Goal: Complete application form

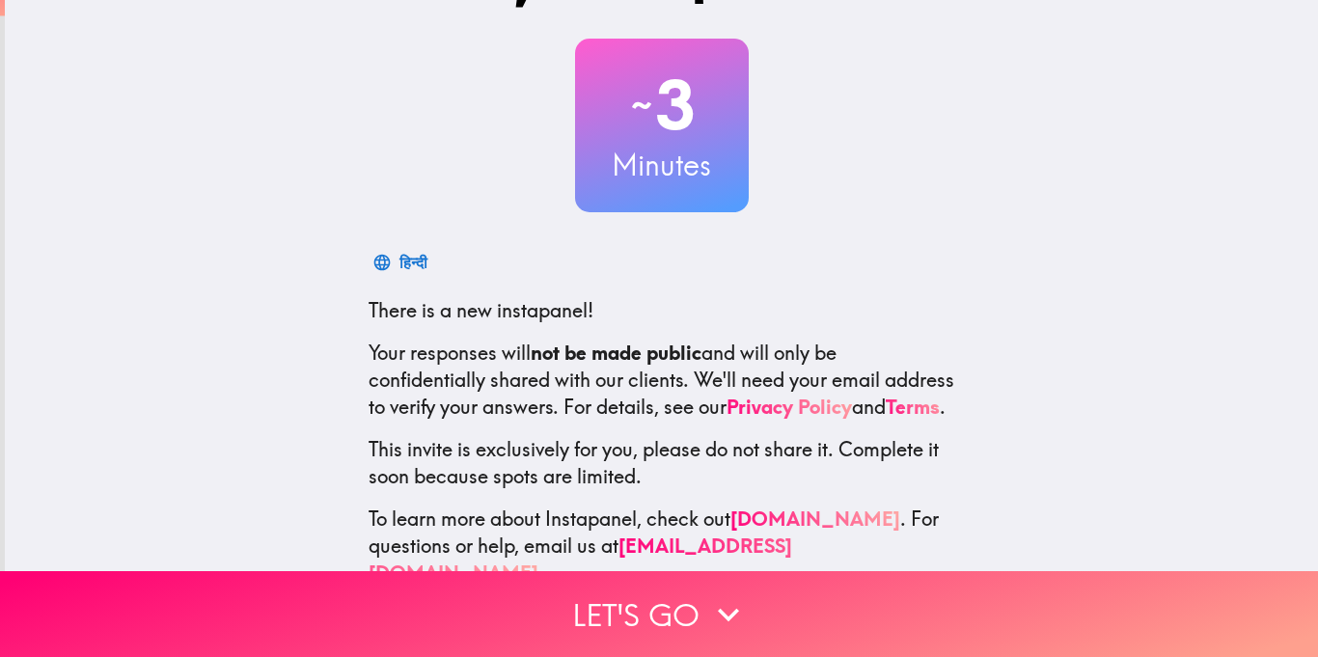
scroll to position [131, 0]
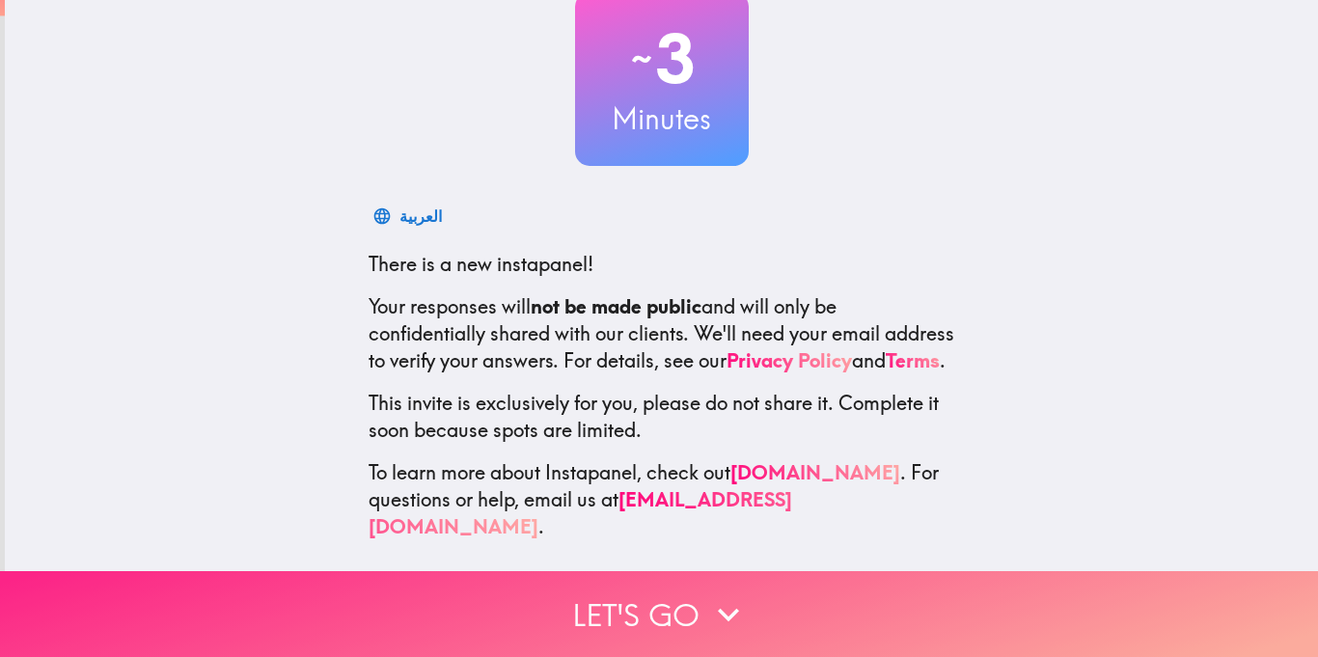
click at [737, 615] on icon "button" at bounding box center [728, 614] width 42 height 42
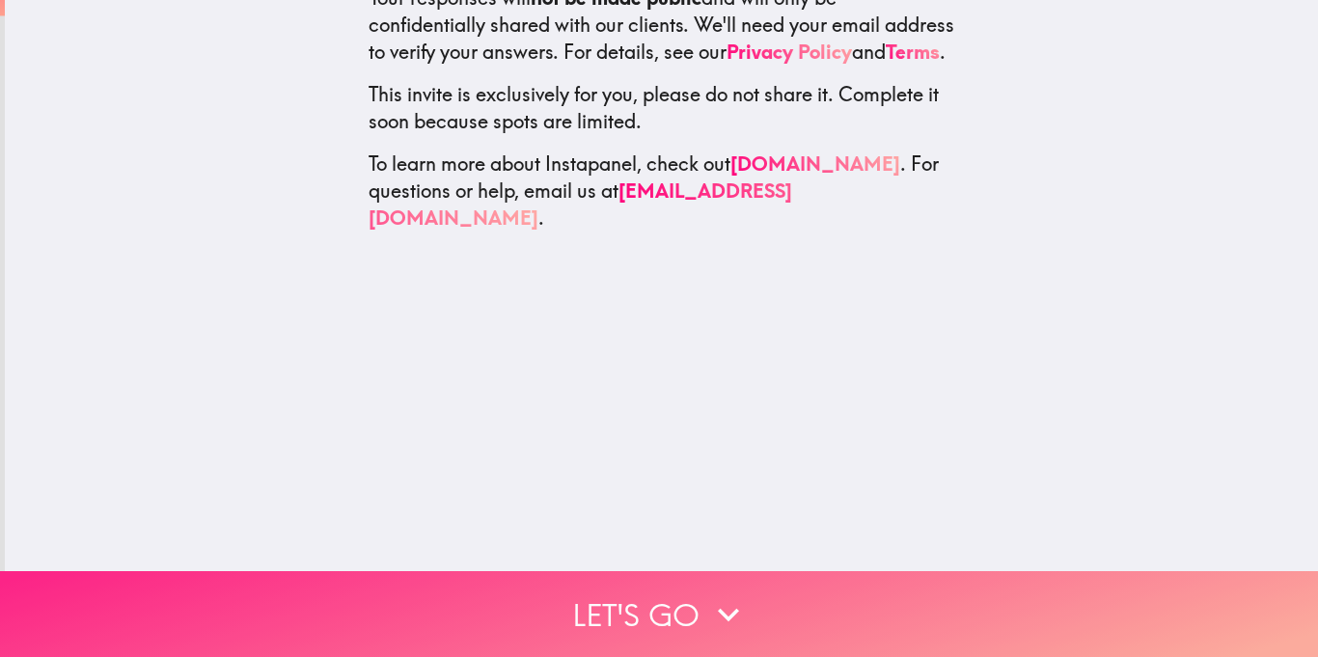
scroll to position [0, 0]
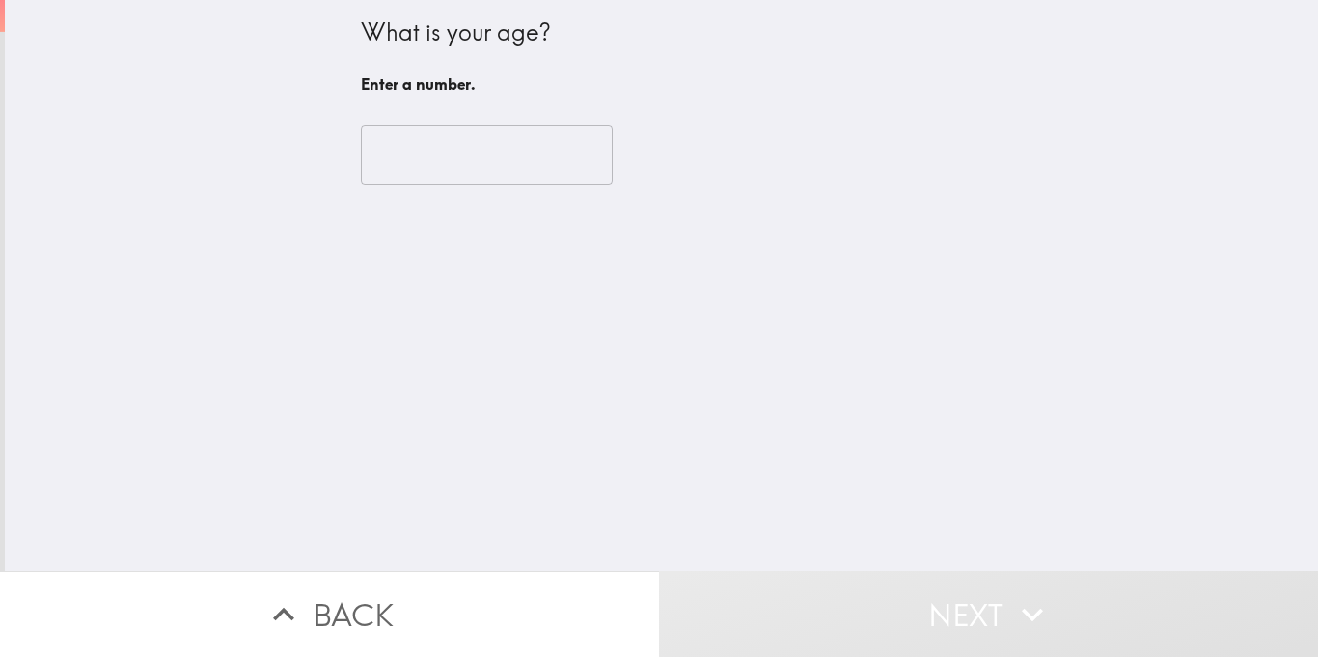
click at [447, 132] on input "number" at bounding box center [487, 155] width 252 height 60
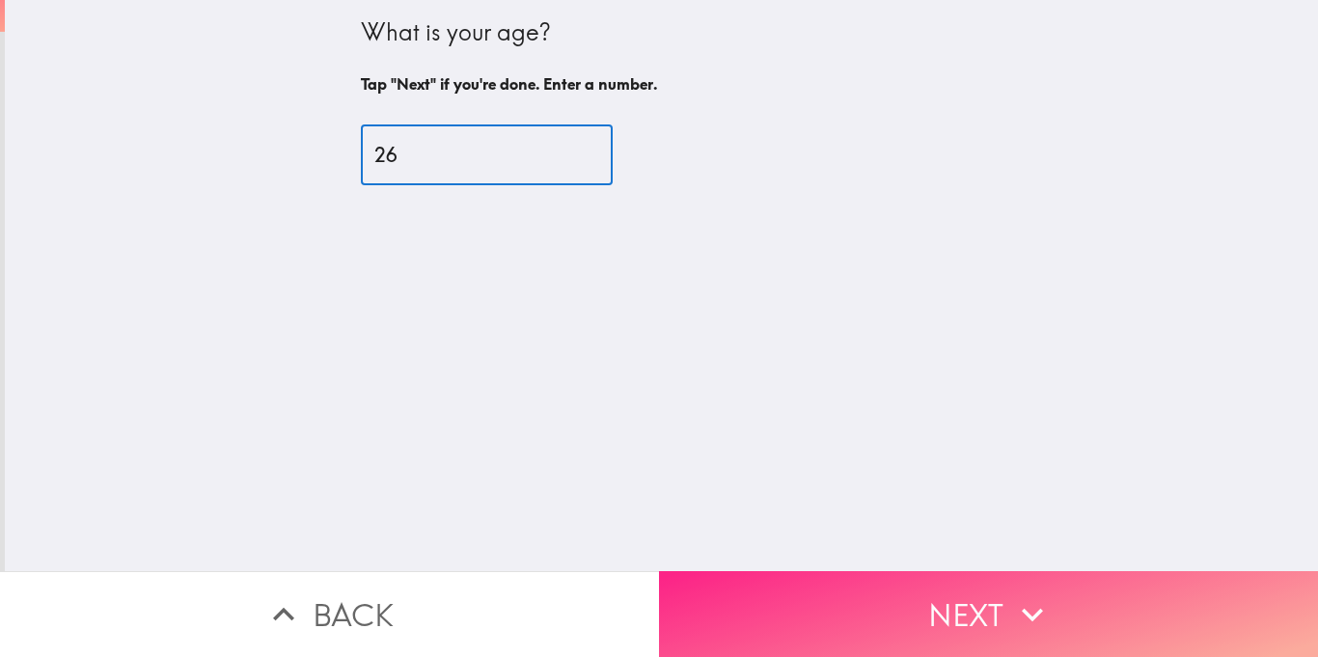
type input "26"
click at [825, 646] on button "Next" at bounding box center [988, 614] width 659 height 86
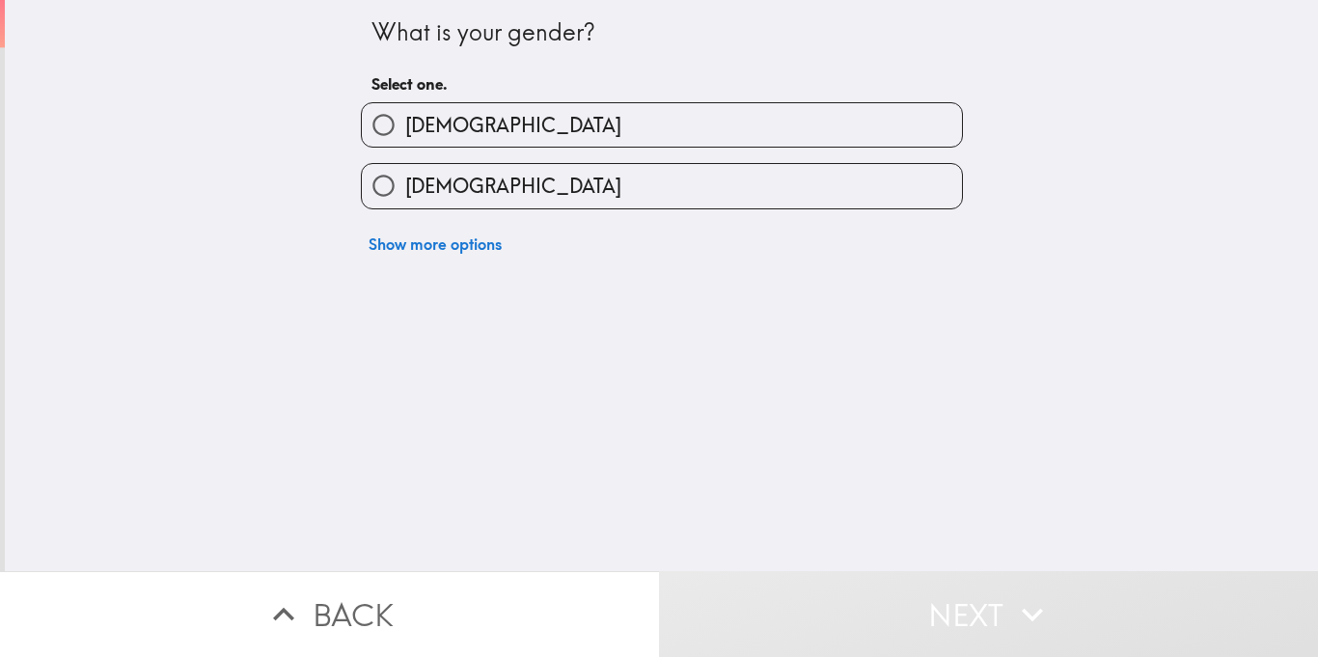
click at [431, 194] on span "[DEMOGRAPHIC_DATA]" at bounding box center [513, 186] width 216 height 27
click at [405, 194] on input "[DEMOGRAPHIC_DATA]" at bounding box center [383, 185] width 43 height 43
radio input "true"
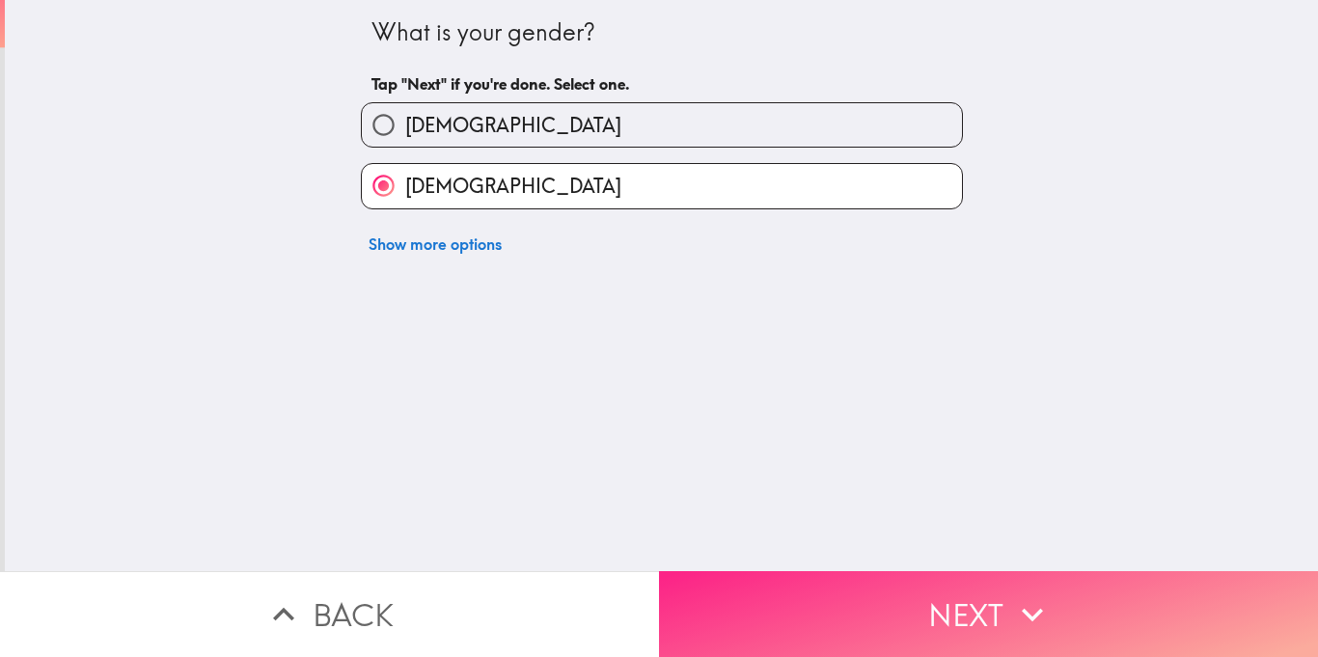
click at [886, 630] on button "Next" at bounding box center [988, 614] width 659 height 86
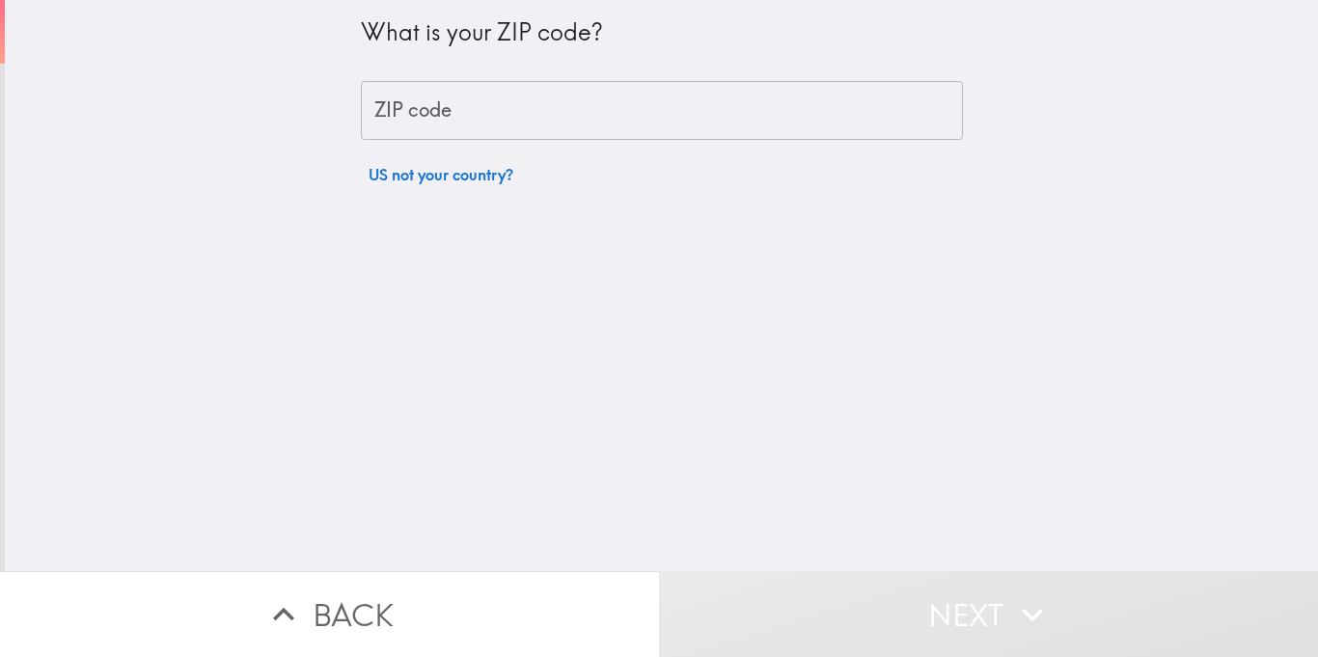
click at [468, 121] on input "ZIP code" at bounding box center [662, 111] width 602 height 60
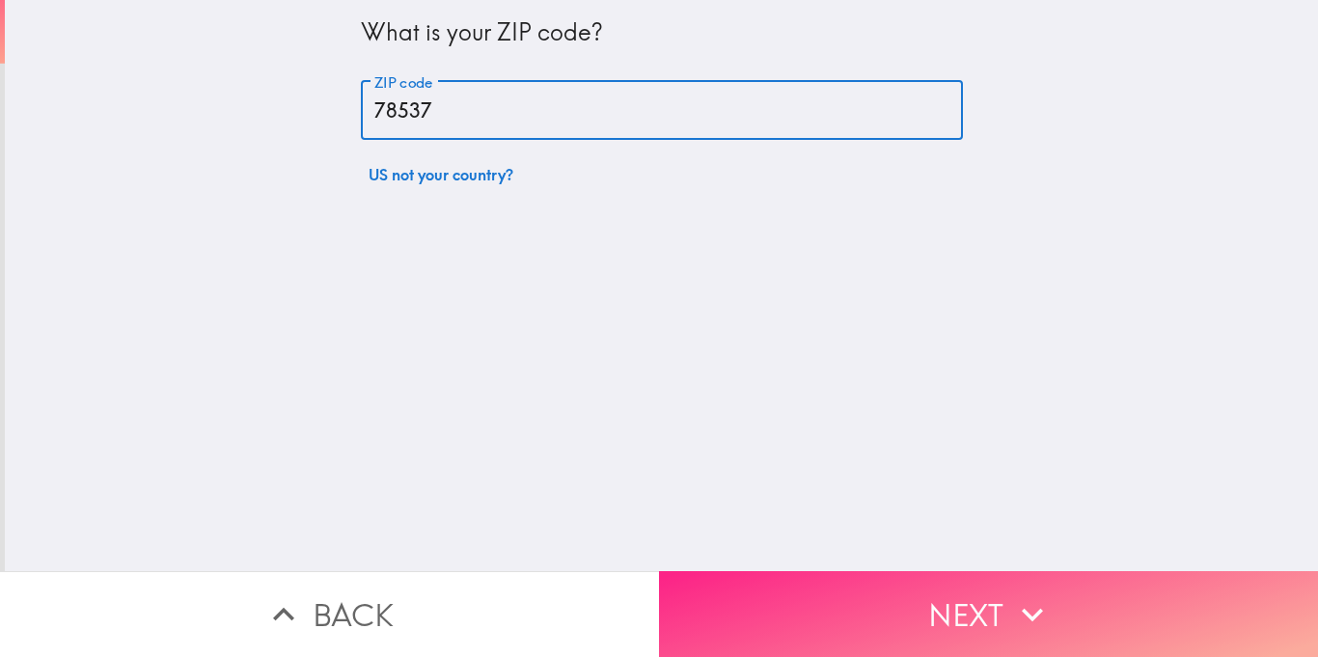
type input "78537"
click at [912, 650] on button "Next" at bounding box center [988, 614] width 659 height 86
